Goal: Navigation & Orientation: Find specific page/section

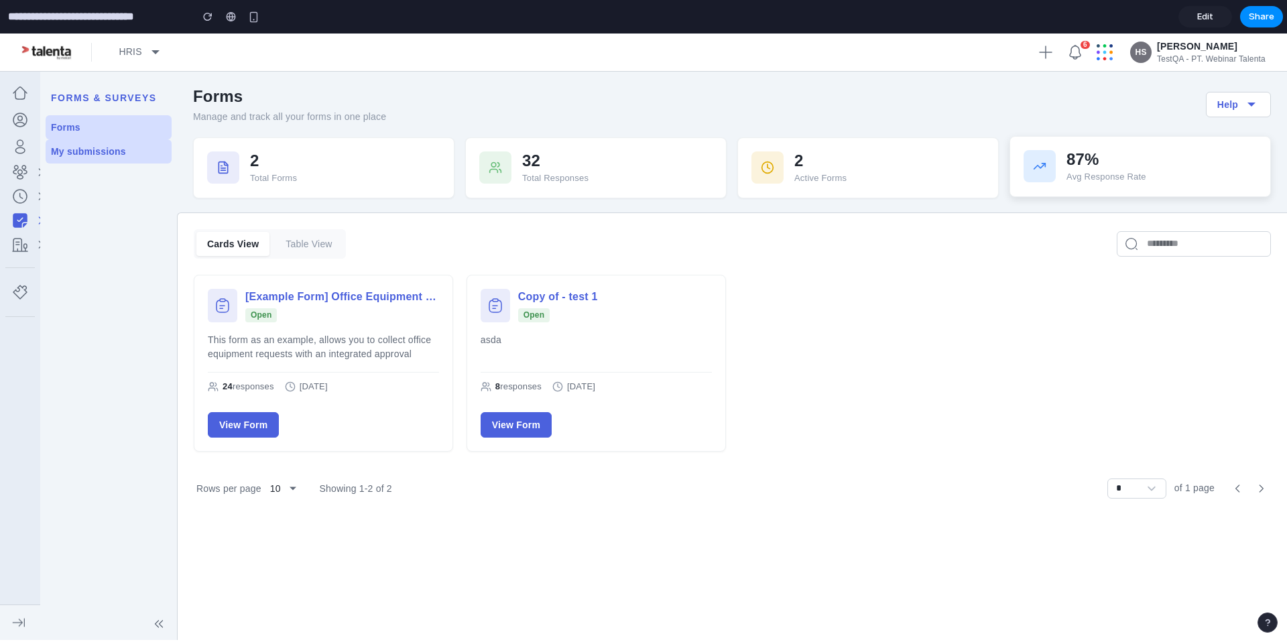
click at [1087, 166] on div "87%" at bounding box center [1162, 159] width 190 height 19
click at [444, 157] on div "2 Total Forms" at bounding box center [323, 166] width 261 height 61
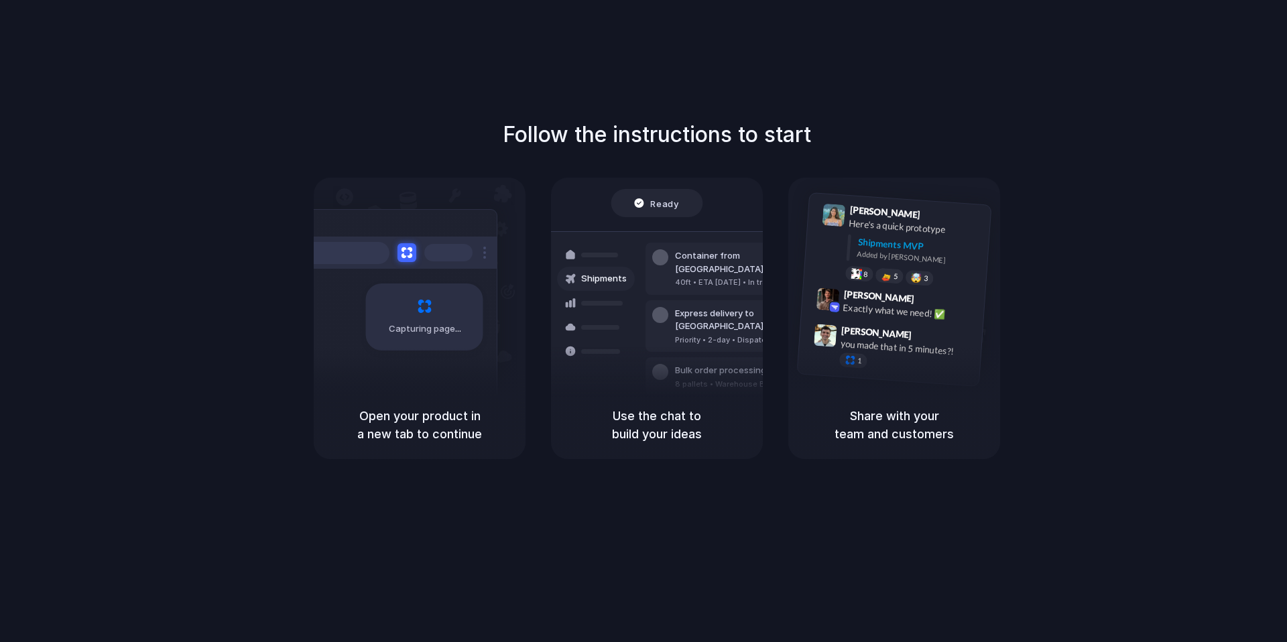
click at [679, 408] on div "Air freight to London" at bounding box center [747, 414] width 145 height 13
click at [667, 418] on h5 "Use the chat to build your ideas" at bounding box center [657, 425] width 180 height 36
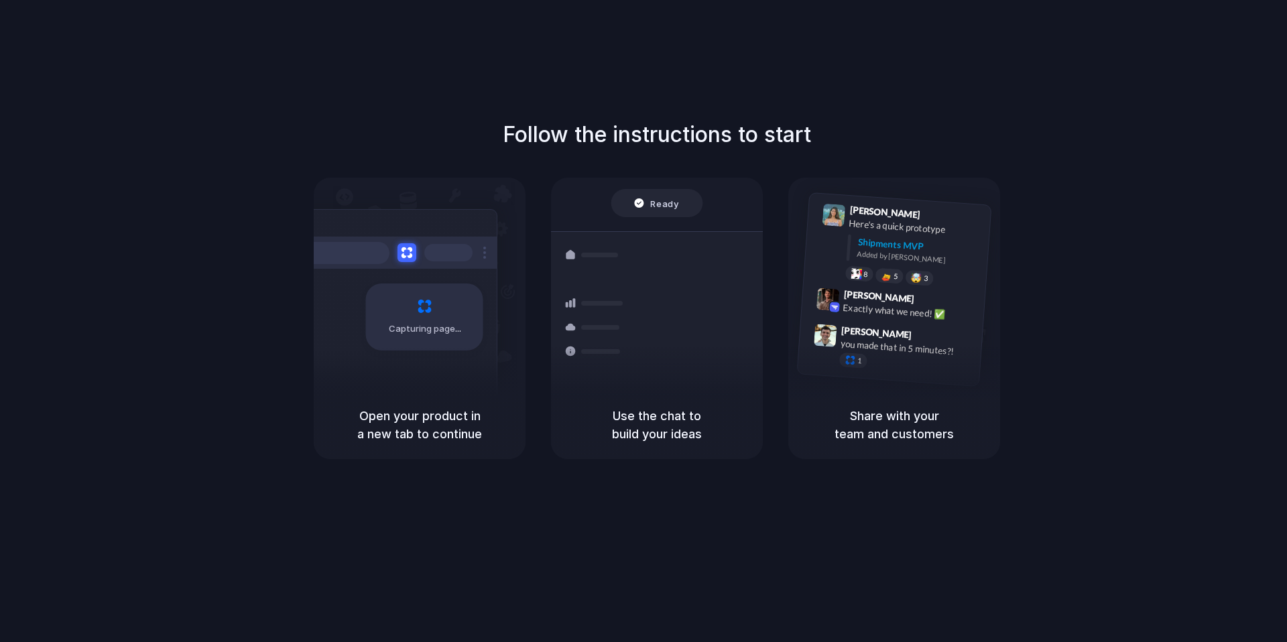
click at [892, 418] on h5 "Share with your team and customers" at bounding box center [894, 425] width 180 height 36
drag, startPoint x: 868, startPoint y: 290, endPoint x: 916, endPoint y: 281, distance: 48.5
click at [916, 281] on div "Lily Parker 9:41 AM Here's a quick prototype Shipments MVP Added by Alloy 8 5 🤯…" at bounding box center [894, 289] width 195 height 194
click at [891, 272] on div at bounding box center [886, 275] width 11 height 11
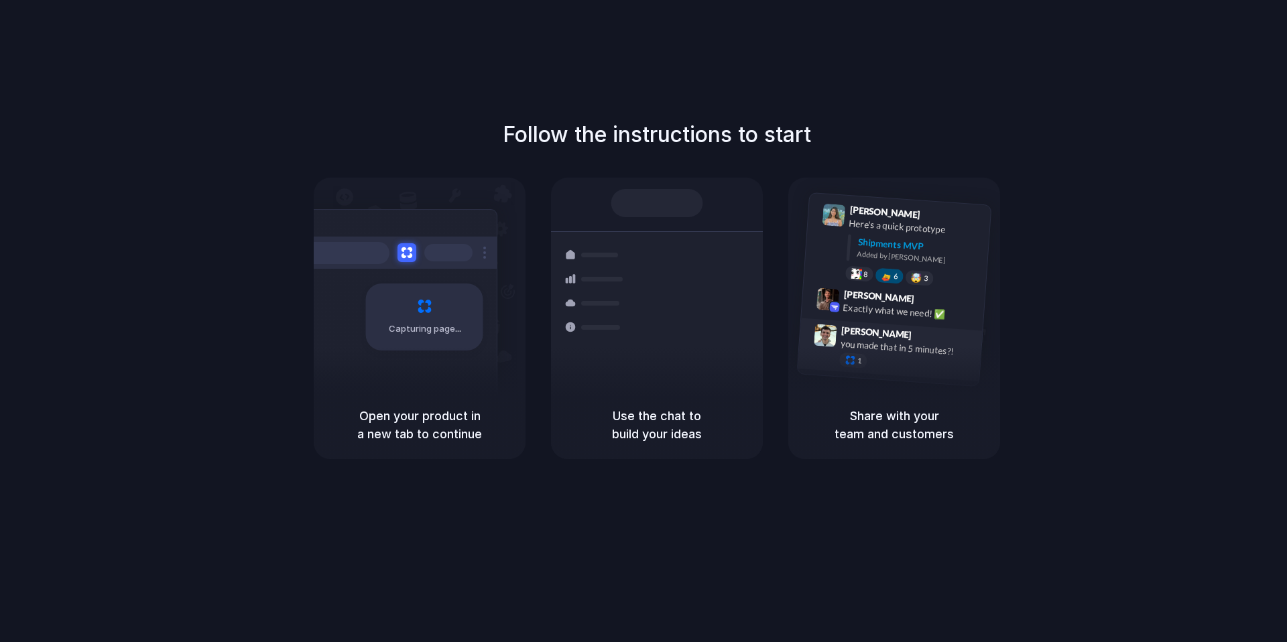
click at [905, 327] on div "Simon Kubica 9:47 AM" at bounding box center [908, 335] width 134 height 25
click at [888, 297] on span "Max Meyer" at bounding box center [878, 296] width 71 height 19
click at [863, 231] on div "Lily Parker 9:41 AM Here's a quick prototype Shipments MVP Added by Alloy 8 6 🤯…" at bounding box center [911, 247] width 143 height 84
click at [881, 256] on div "Added by Alloy" at bounding box center [918, 258] width 123 height 19
click at [657, 212] on div "Ready" at bounding box center [657, 203] width 92 height 28
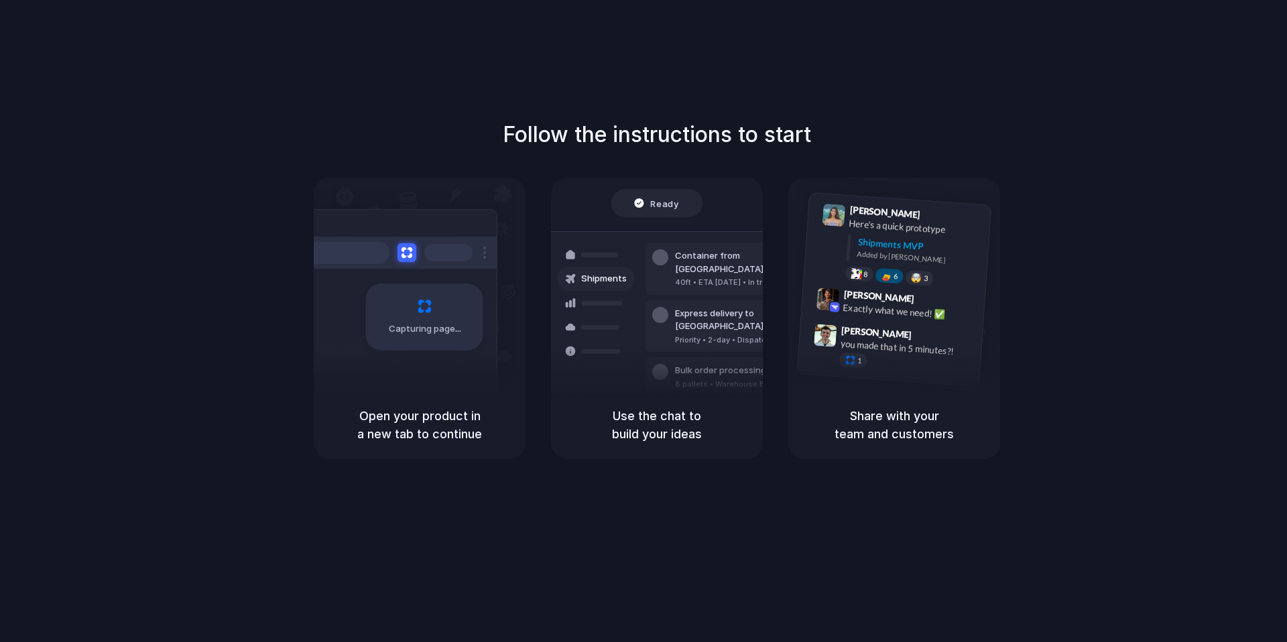
click at [400, 265] on div at bounding box center [396, 253] width 201 height 32
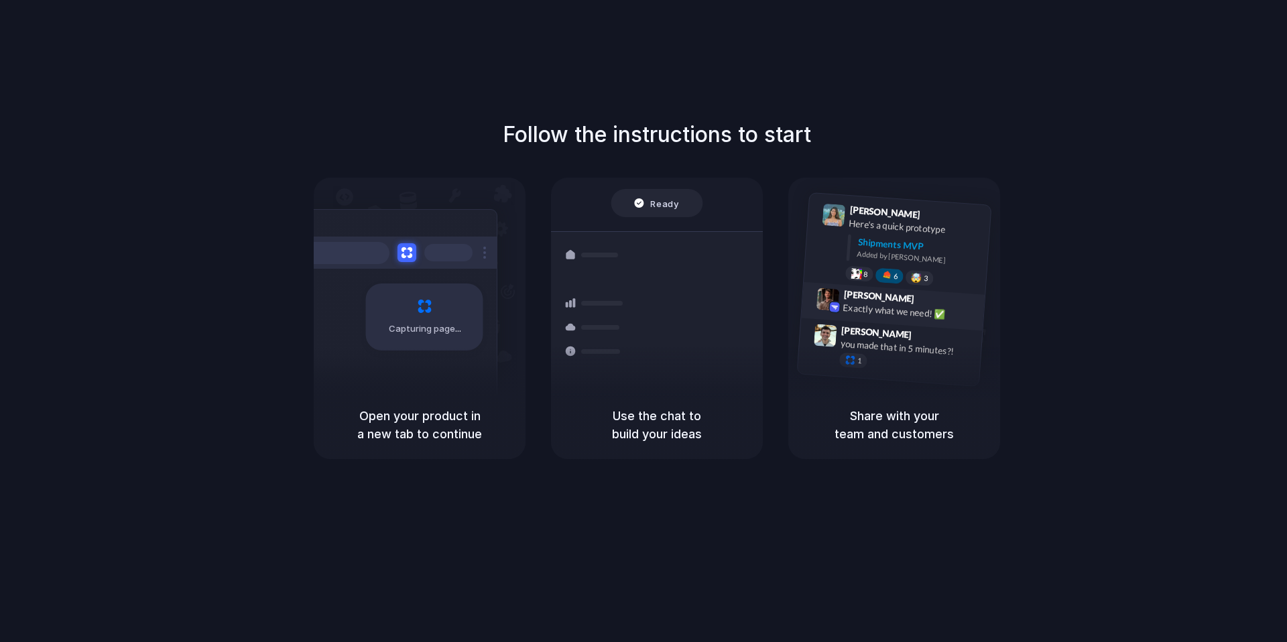
click at [878, 301] on span "Max Meyer" at bounding box center [878, 296] width 71 height 19
